Goal: Use online tool/utility: Utilize a website feature to perform a specific function

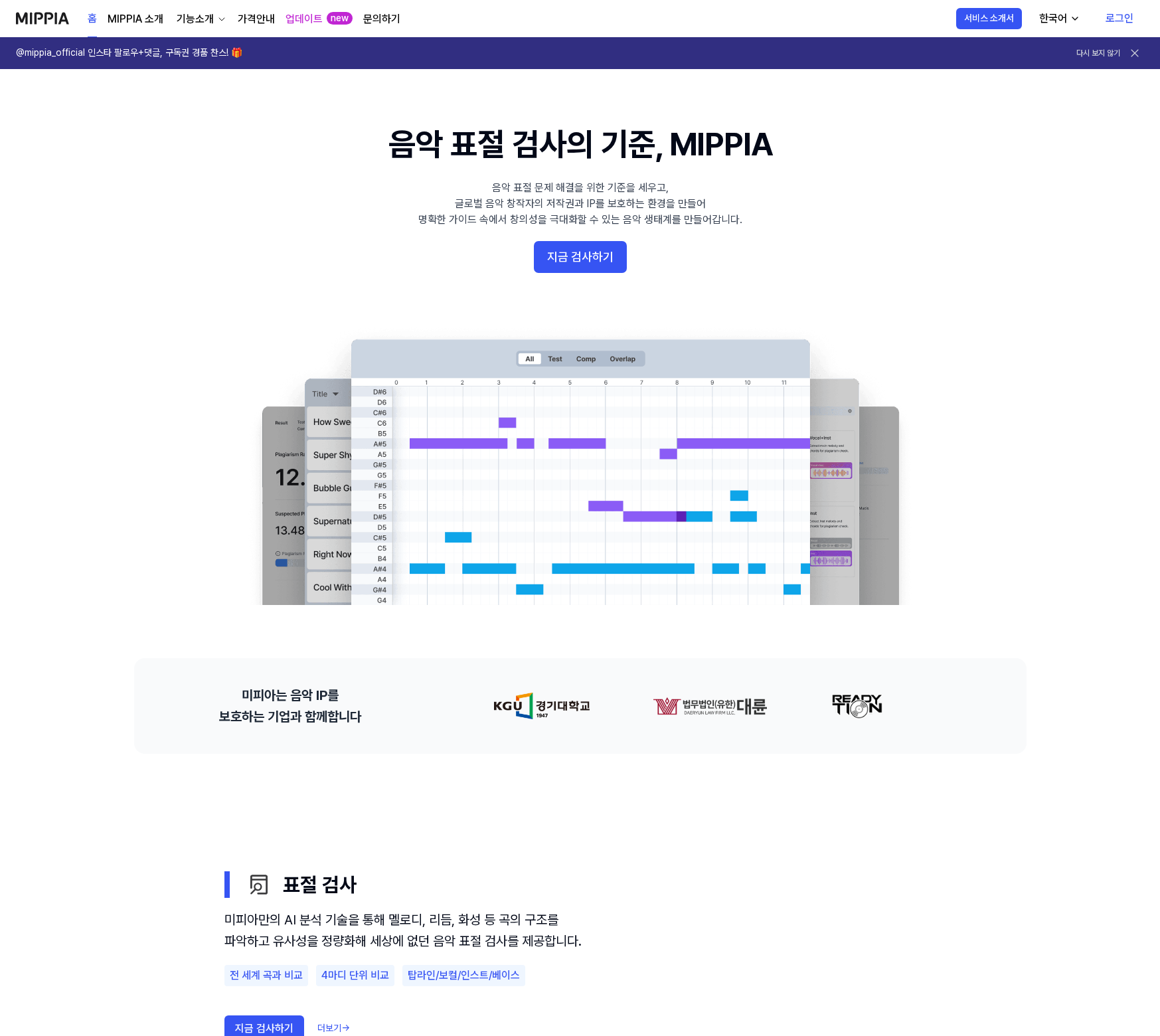
click at [1134, 58] on icon at bounding box center [1135, 53] width 14 height 14
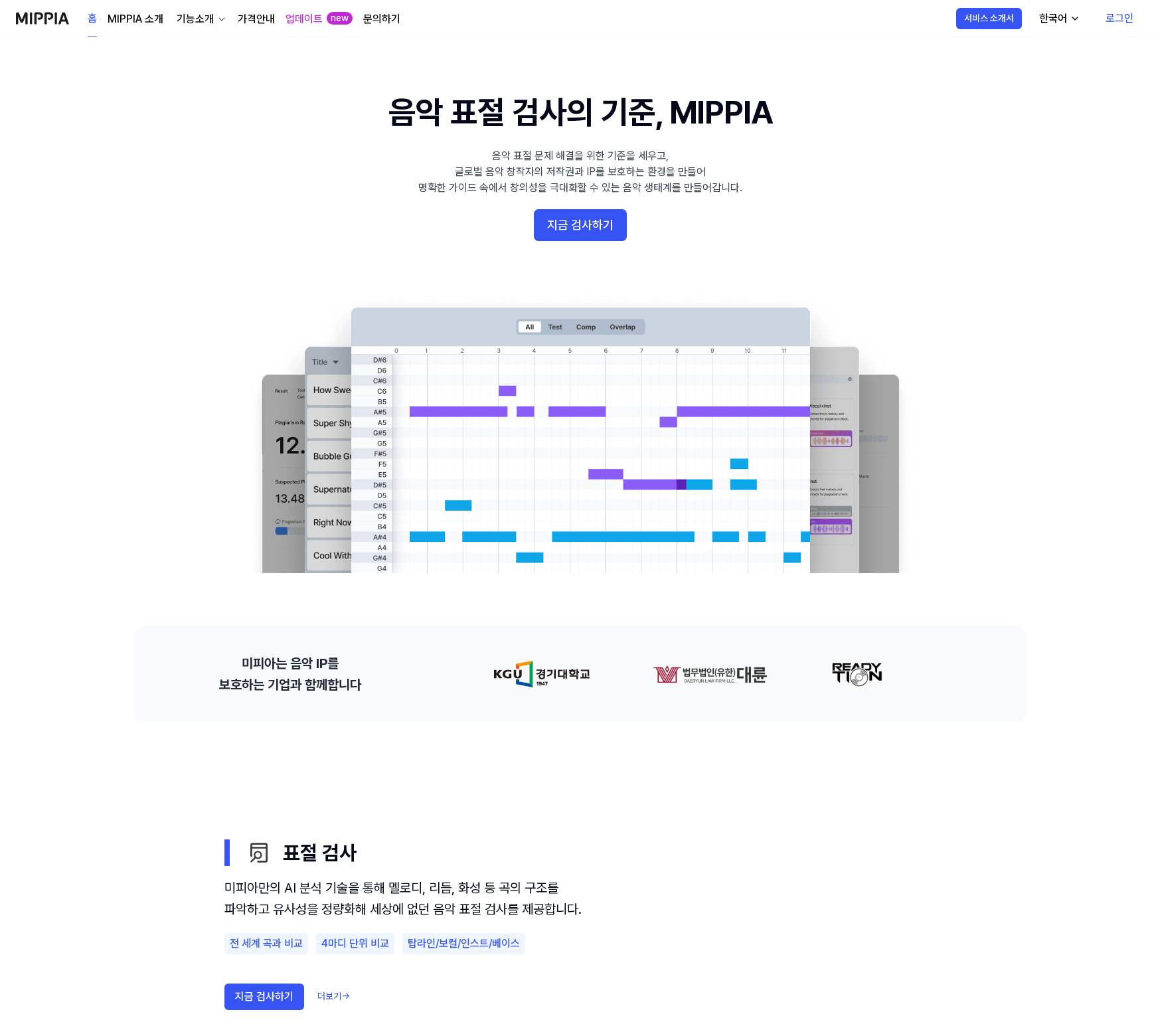
click at [1116, 29] on link "로그인" at bounding box center [1119, 18] width 49 height 37
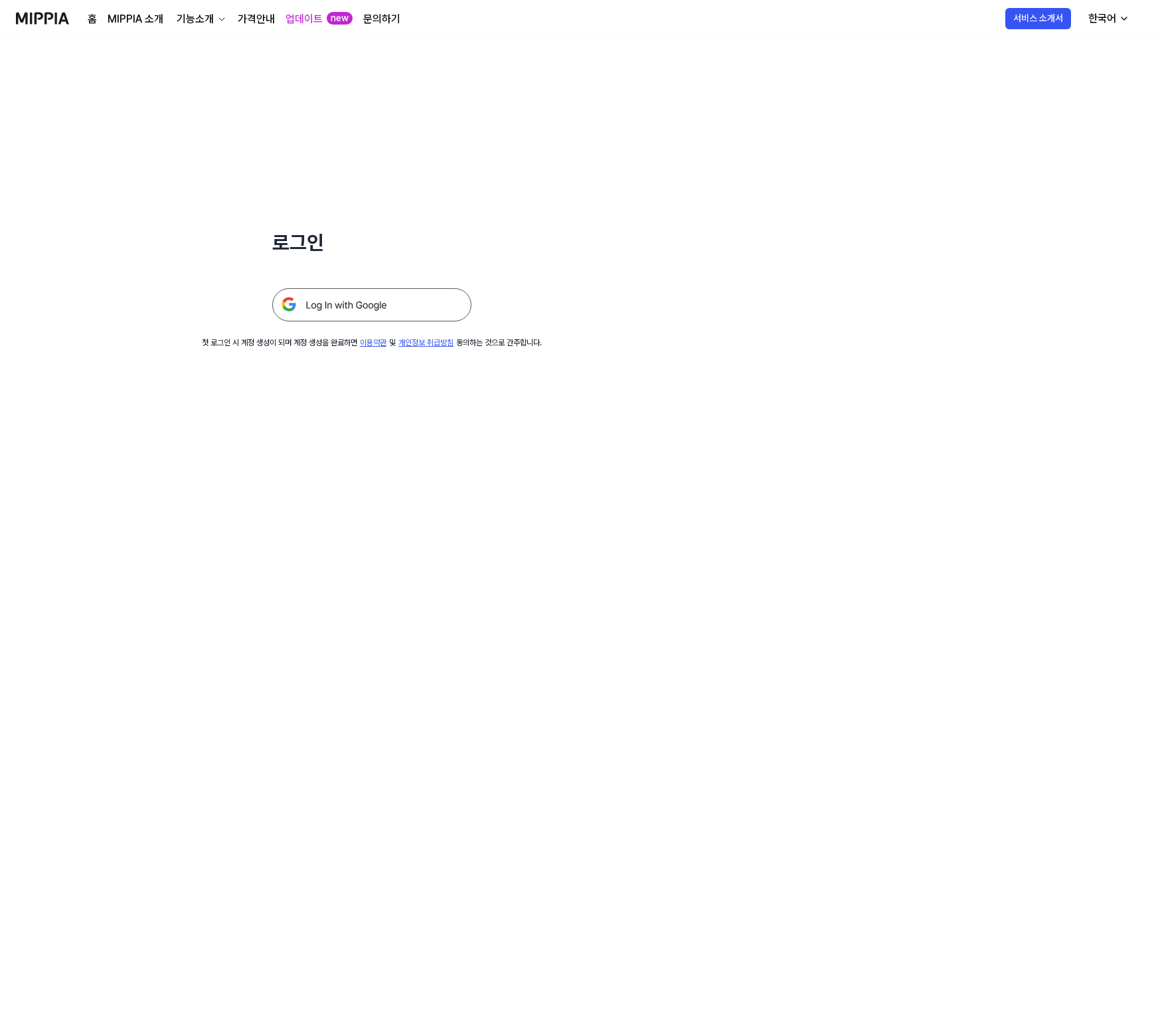
click at [406, 300] on img at bounding box center [372, 304] width 199 height 33
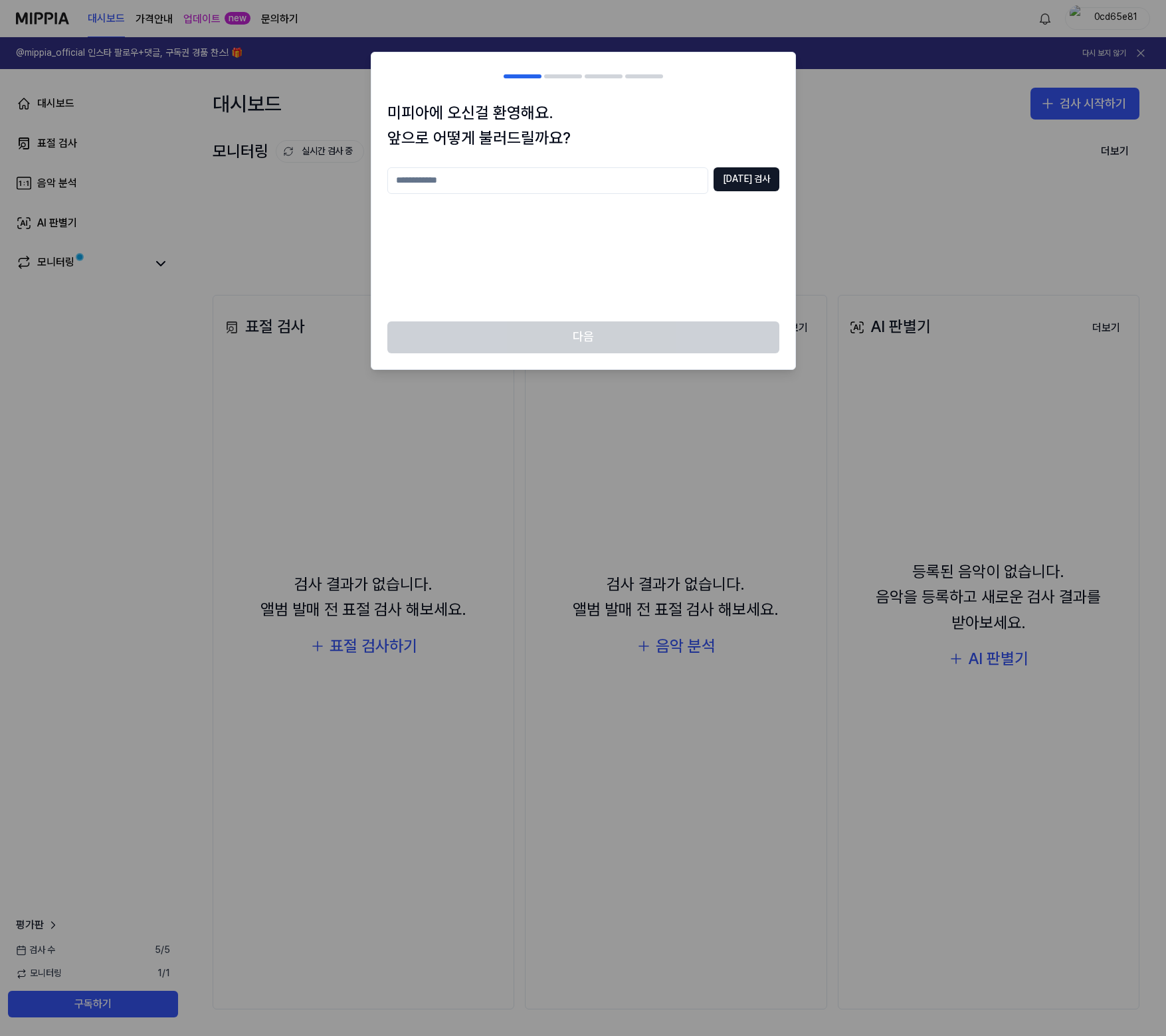
click at [604, 185] on input "text" at bounding box center [548, 180] width 321 height 26
type input "****"
click at [763, 182] on button "중복 검사" at bounding box center [746, 179] width 66 height 24
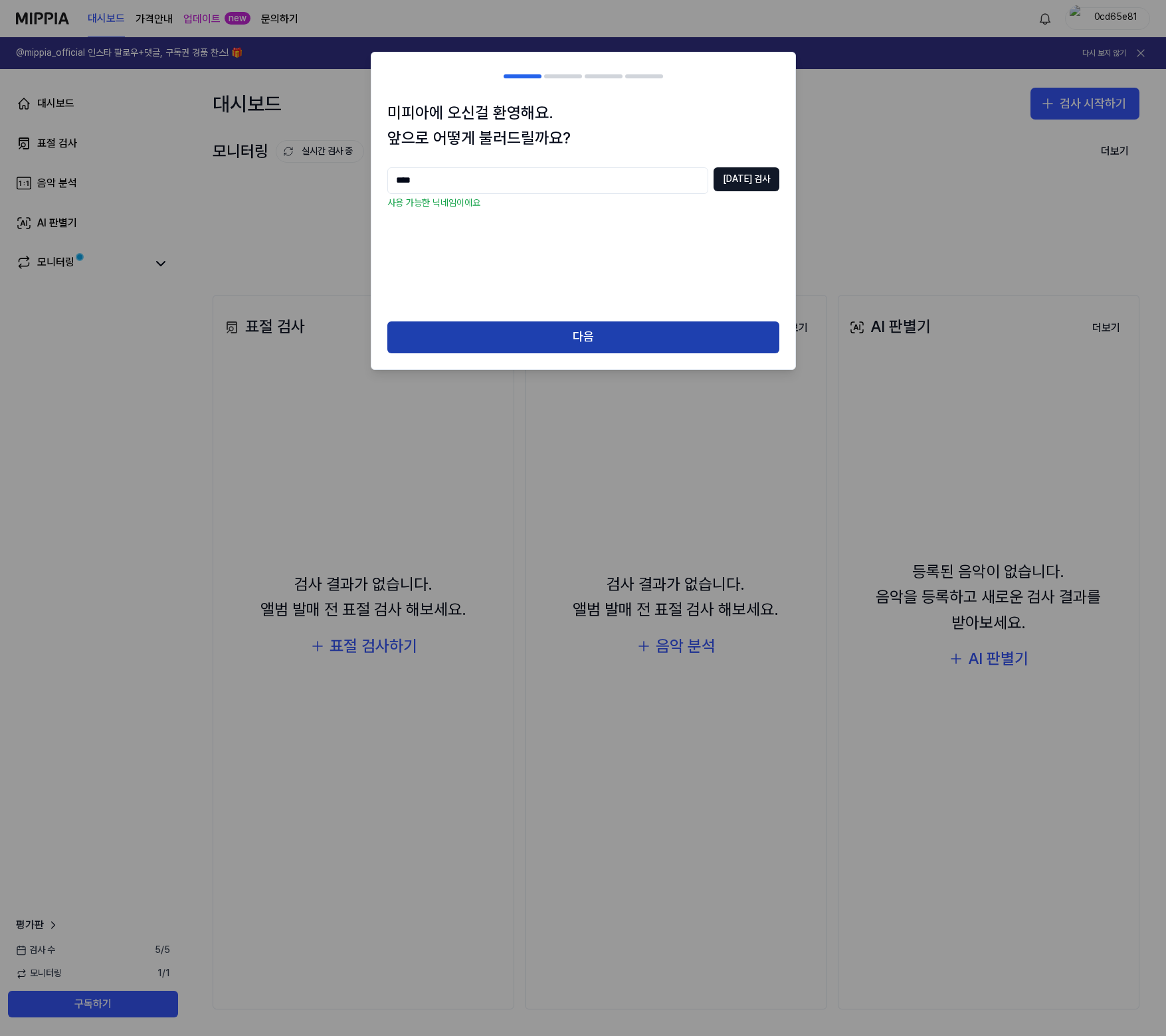
click at [635, 332] on button "다음" at bounding box center [583, 337] width 392 height 32
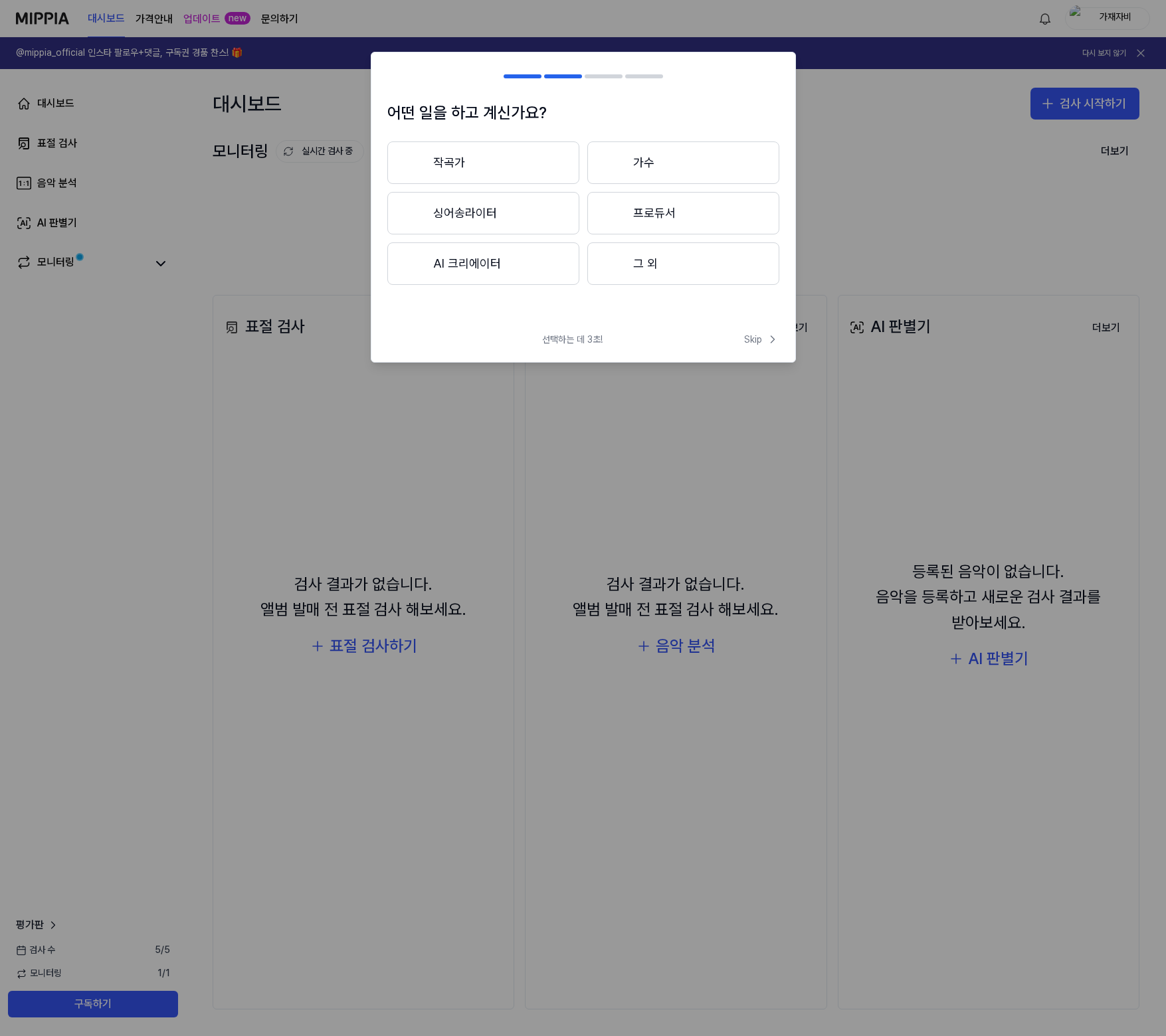
click at [534, 274] on button "AI 크리에이터" at bounding box center [483, 264] width 192 height 43
click at [546, 219] on button "3년 이하" at bounding box center [483, 214] width 192 height 43
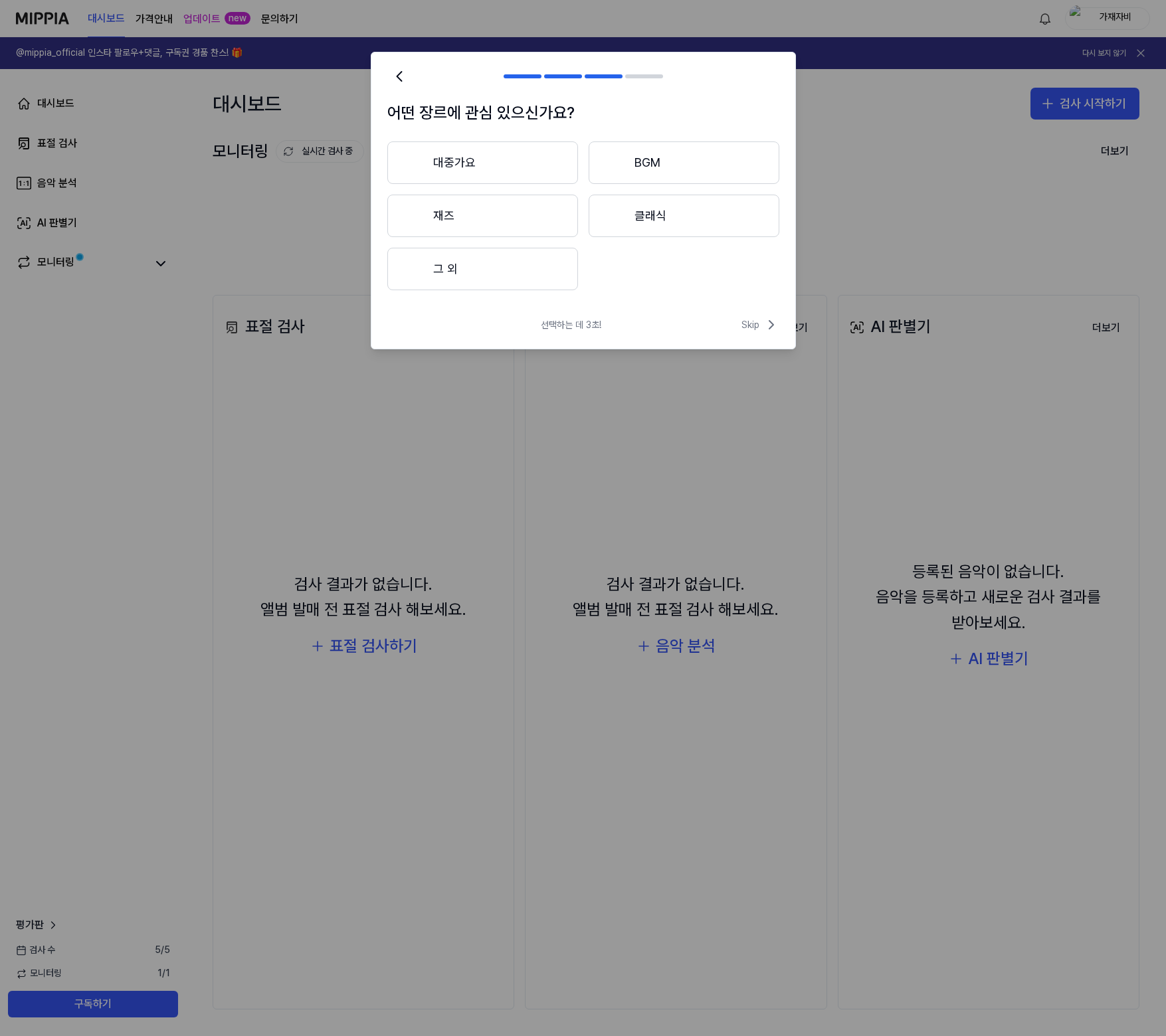
click at [554, 171] on button "대중가요" at bounding box center [482, 162] width 190 height 43
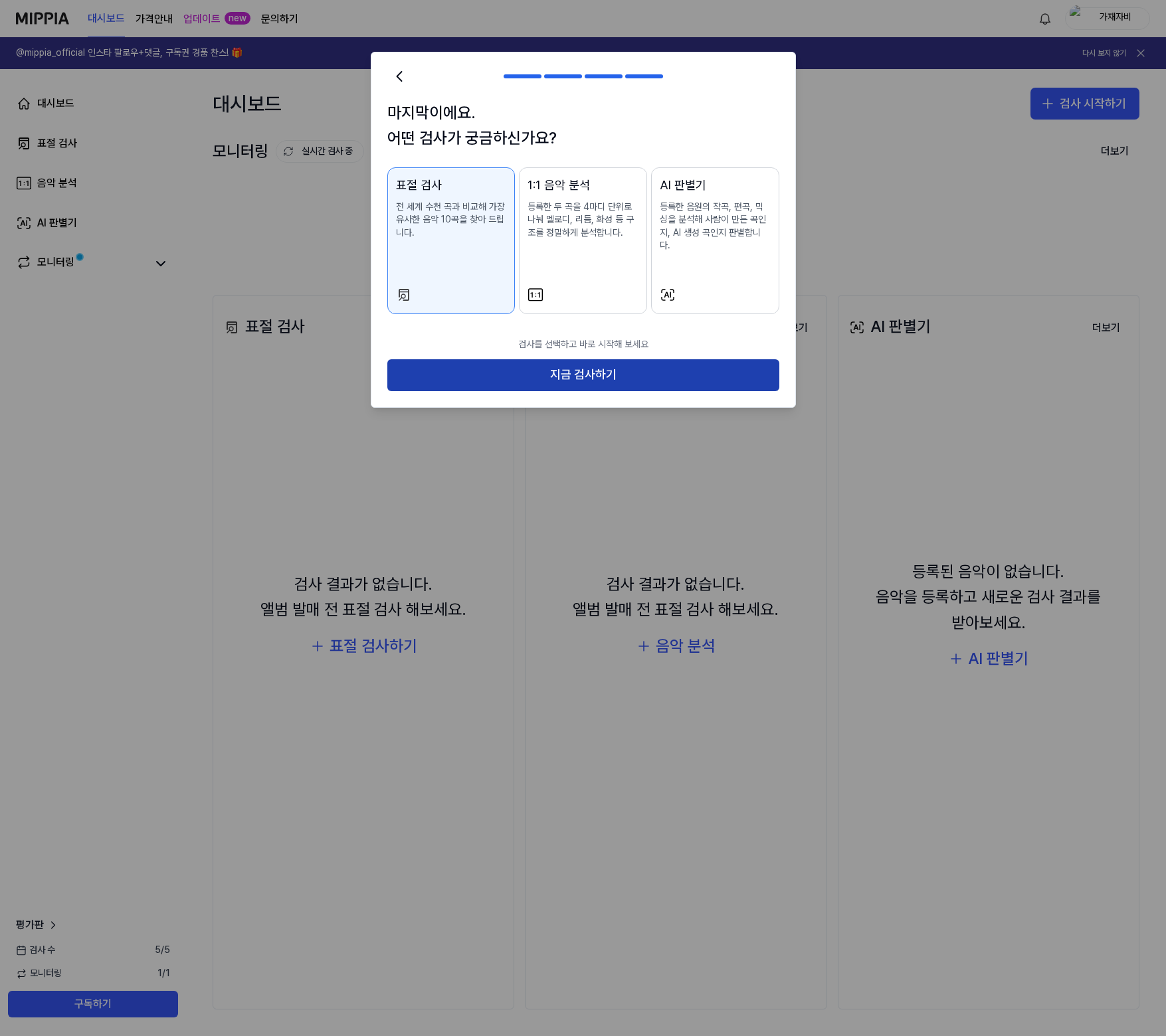
click at [608, 366] on button "지금 검사하기" at bounding box center [583, 375] width 392 height 32
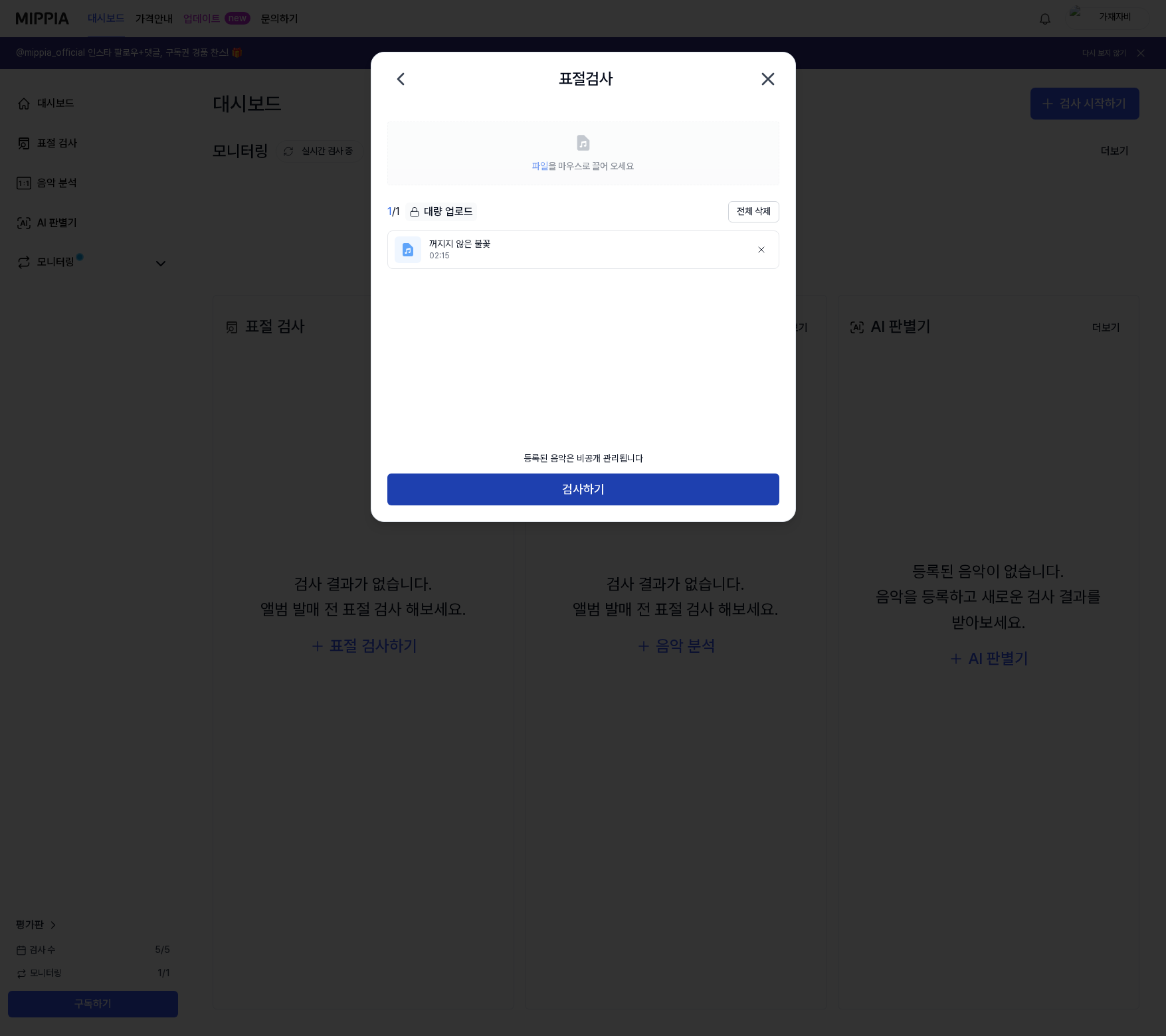
click at [610, 493] on button "검사하기" at bounding box center [583, 489] width 392 height 32
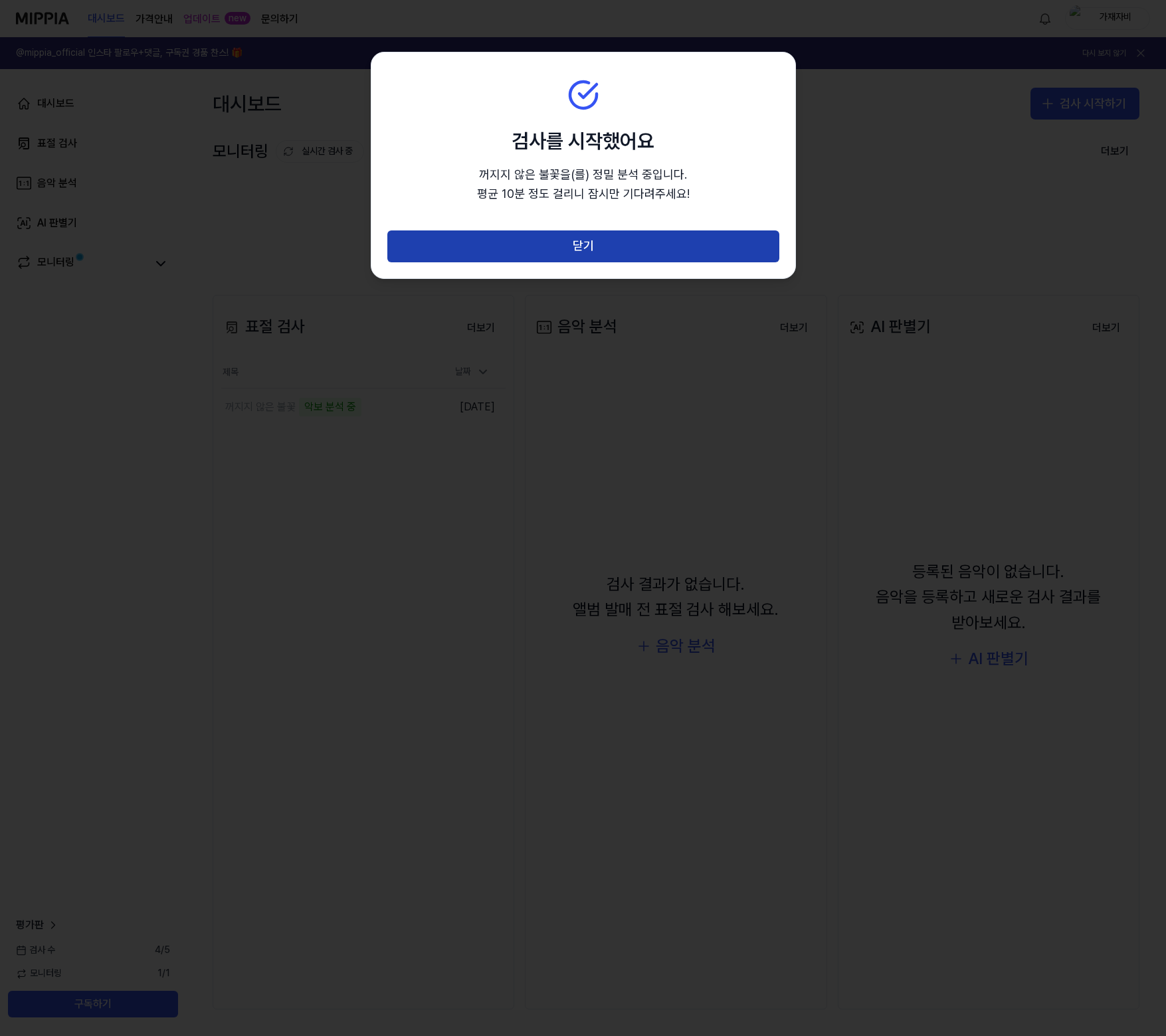
drag, startPoint x: 567, startPoint y: 269, endPoint x: 627, endPoint y: 261, distance: 60.5
click at [567, 269] on div "닫기" at bounding box center [583, 253] width 423 height 47
click at [625, 257] on button "닫기" at bounding box center [583, 245] width 392 height 32
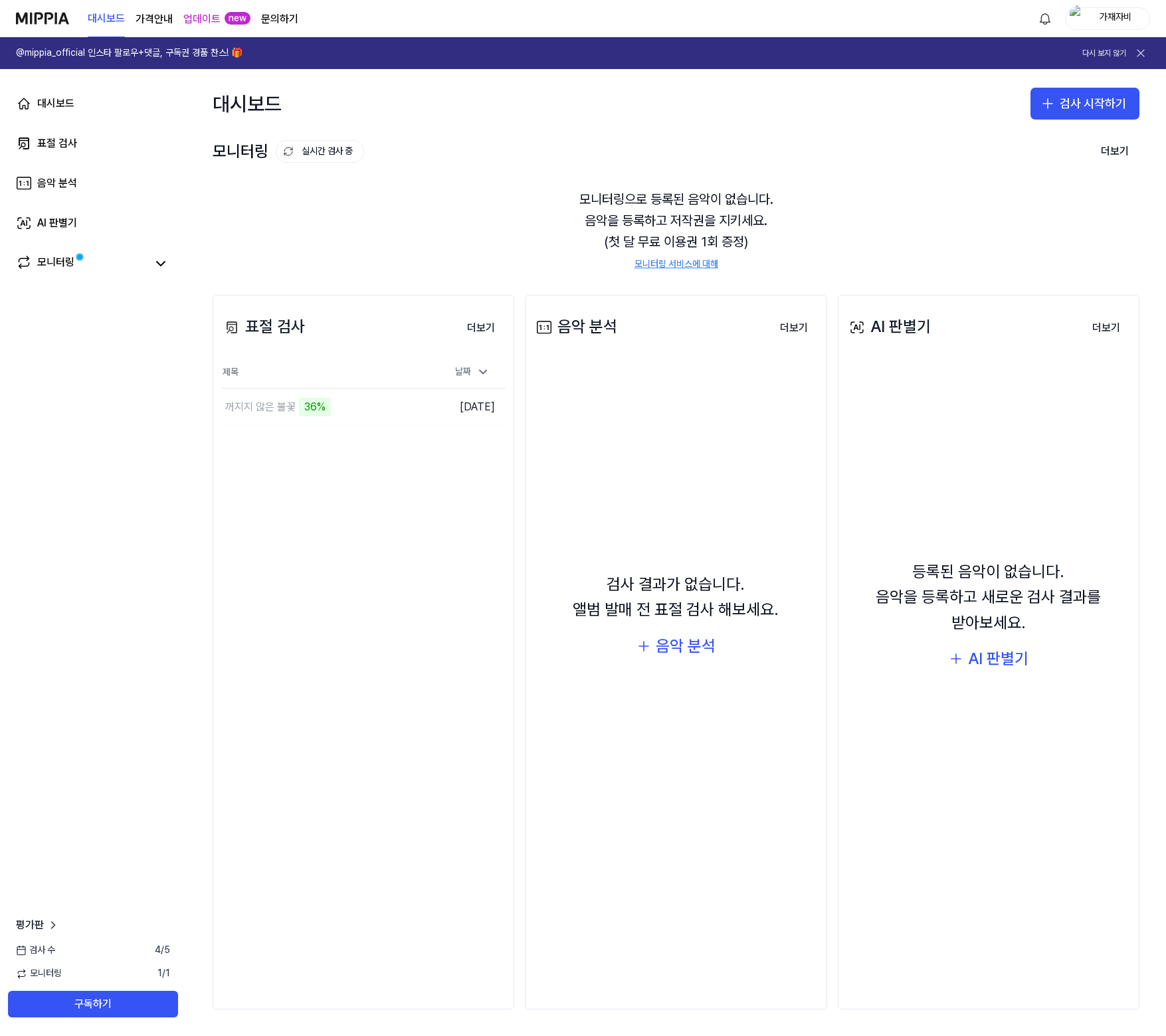
click at [1141, 49] on icon at bounding box center [1141, 53] width 14 height 14
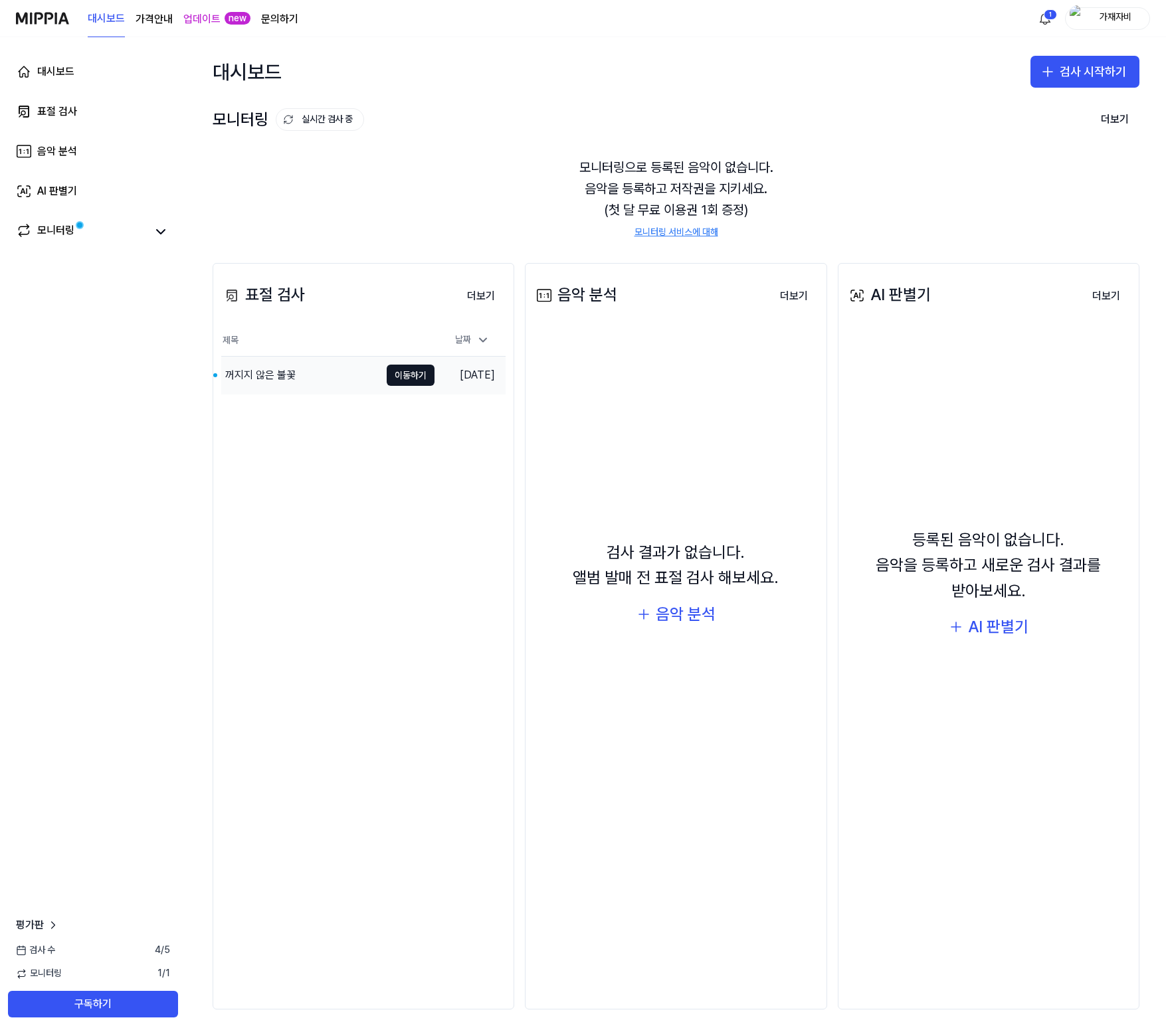
click at [342, 377] on div "꺼지지 않은 불꽃" at bounding box center [301, 375] width 159 height 37
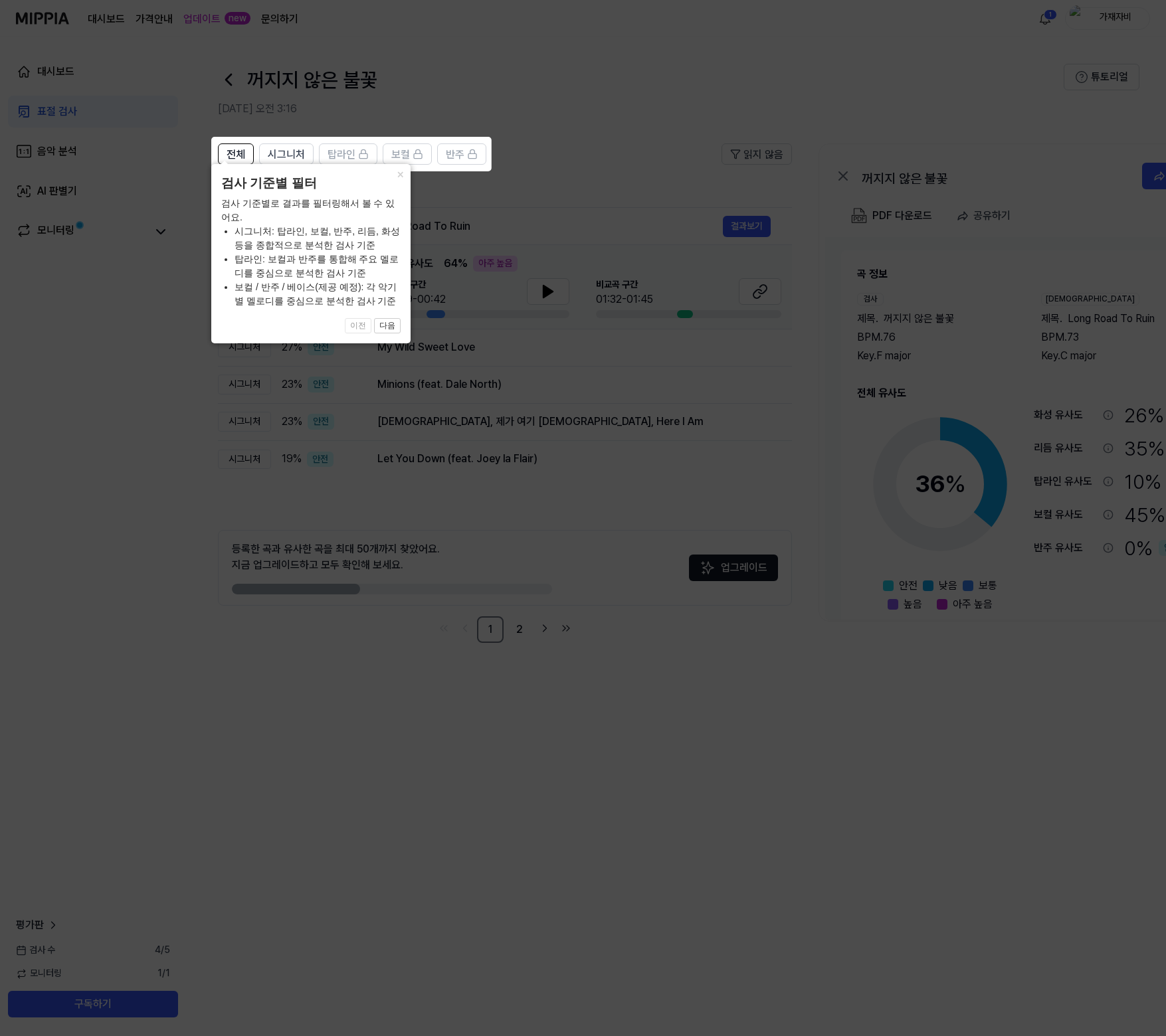
click at [583, 134] on icon at bounding box center [583, 518] width 1166 height 1036
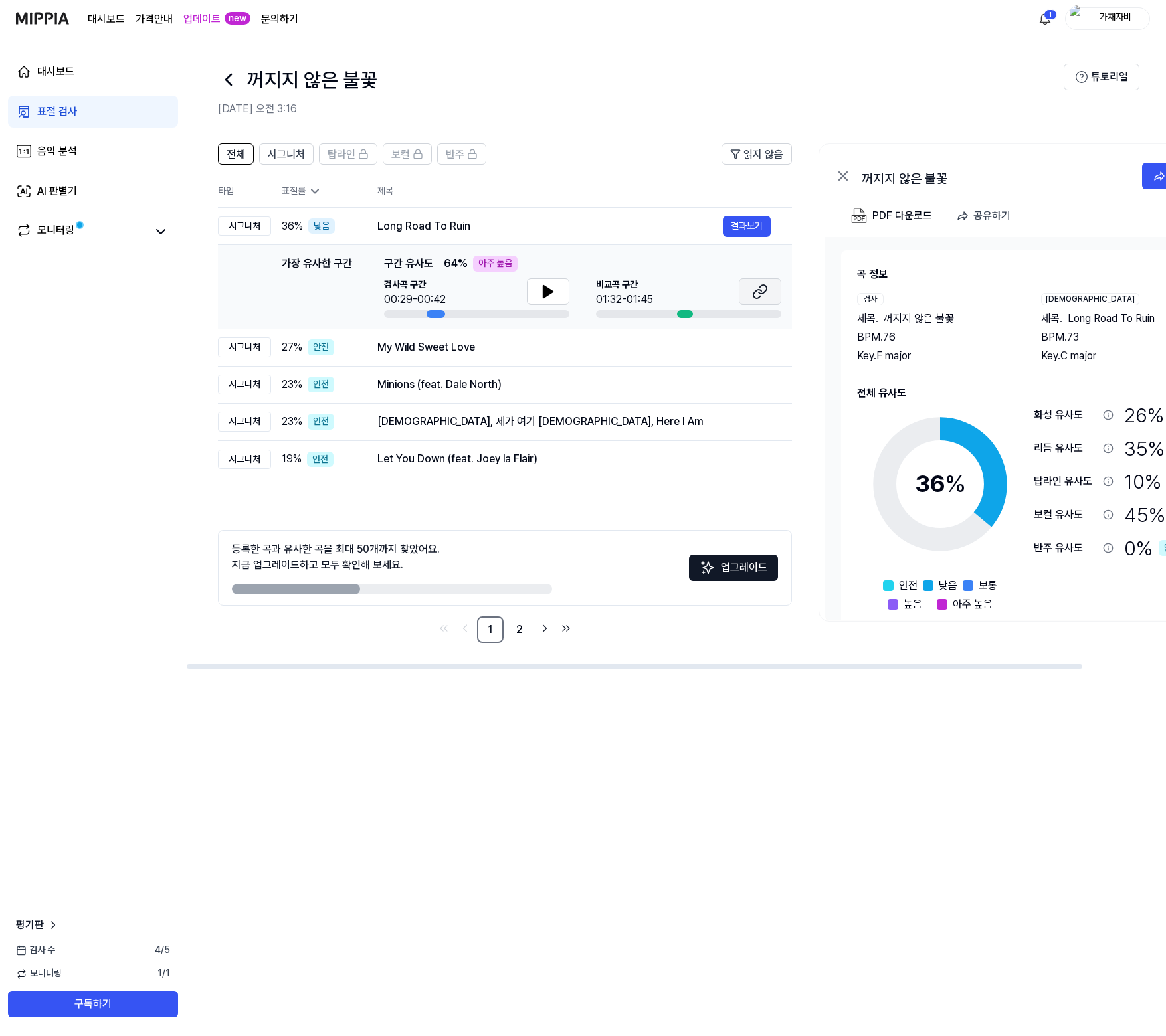
click at [756, 296] on icon at bounding box center [760, 291] width 15 height 15
click at [879, 96] on div "꺼지지 않은 불꽃 2025.09.28 오전 3:16" at bounding box center [640, 90] width 846 height 53
drag, startPoint x: 937, startPoint y: 68, endPoint x: 980, endPoint y: 15, distance: 68.2
click at [935, 68] on div "꺼지지 않은 불꽃" at bounding box center [640, 79] width 846 height 32
